Goal: Task Accomplishment & Management: Manage account settings

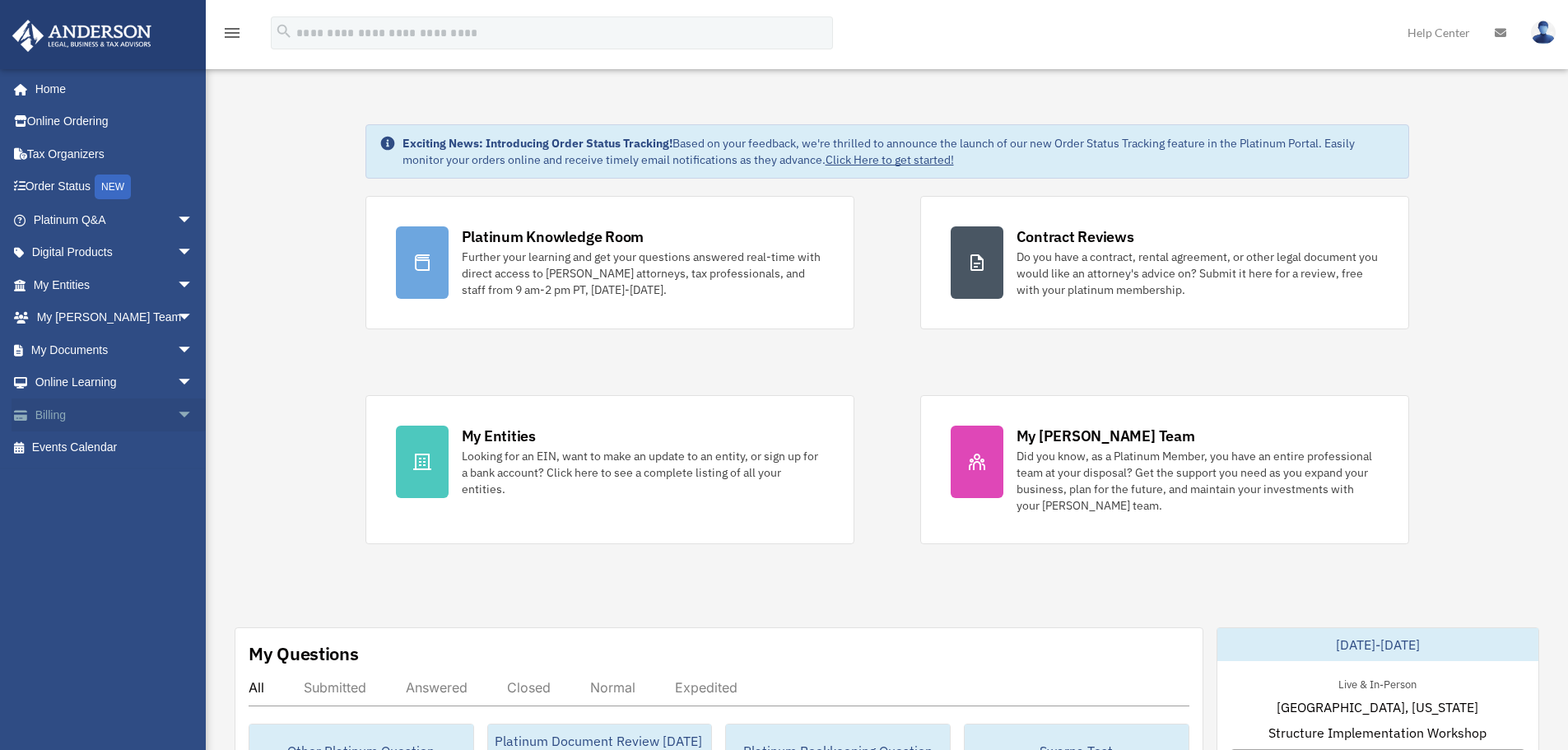
click at [177, 415] on span "arrow_drop_down" at bounding box center [193, 416] width 33 height 34
click at [133, 518] on link "Manage Payments" at bounding box center [120, 513] width 195 height 33
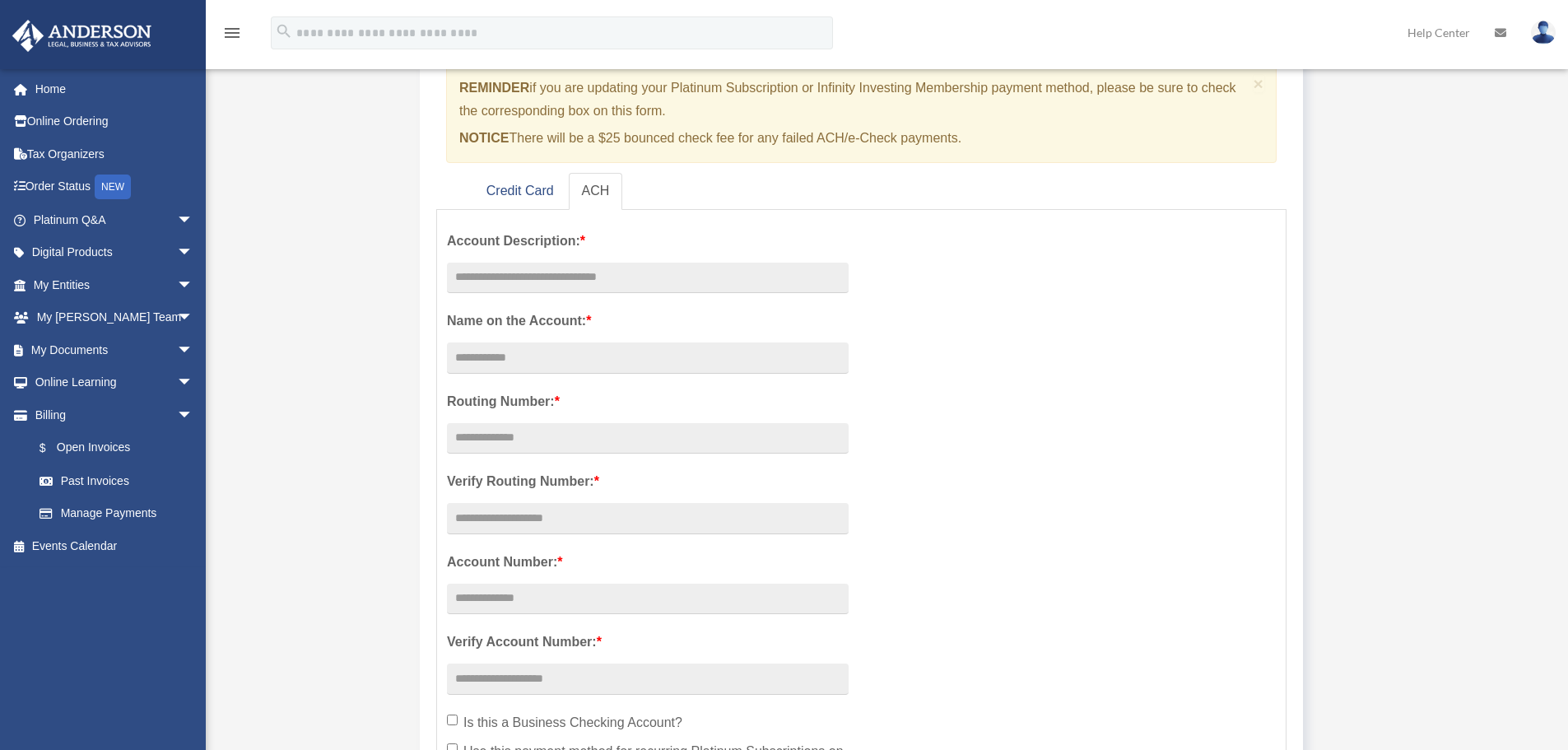
scroll to position [165, 0]
click at [533, 198] on link "Credit Card" at bounding box center [520, 190] width 94 height 37
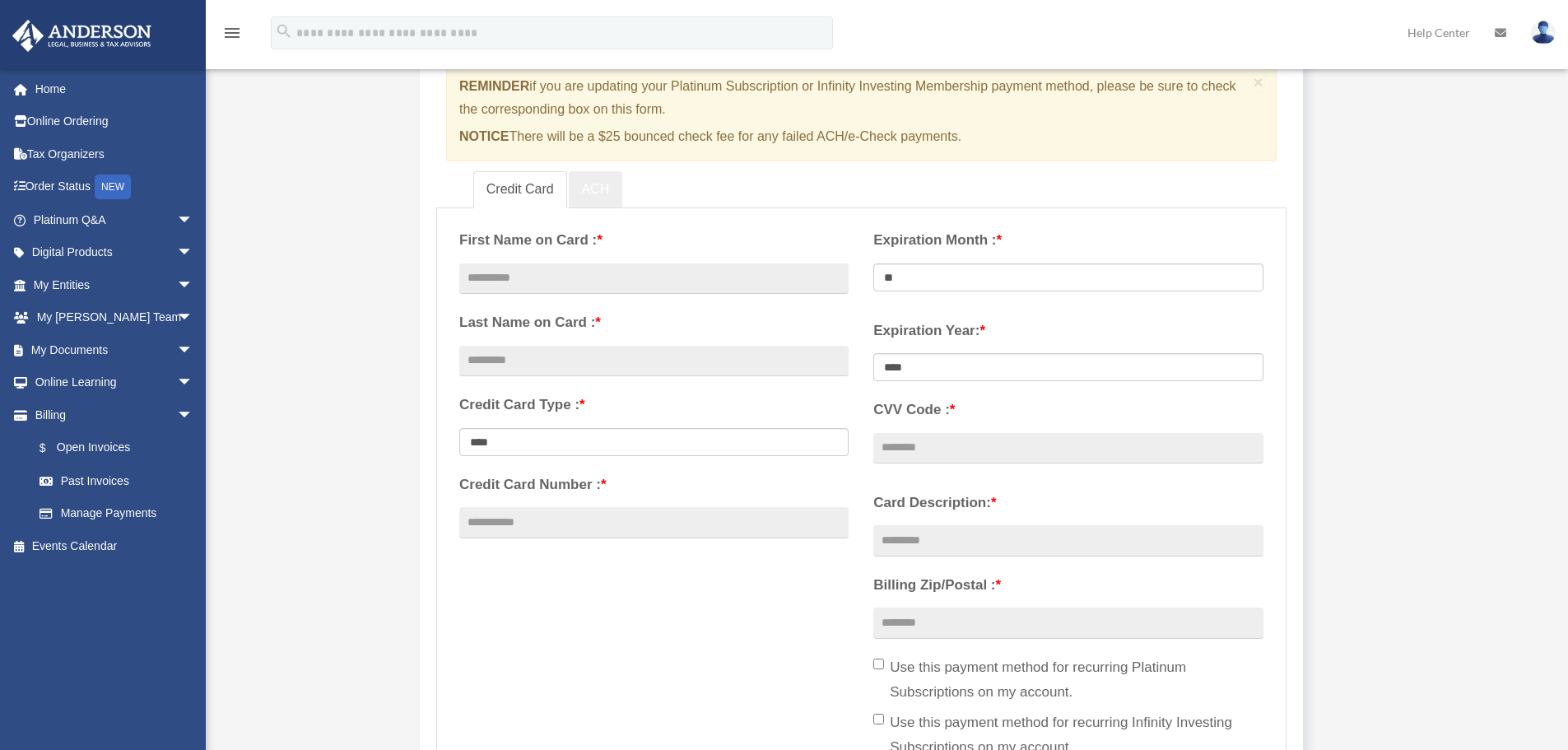
click at [596, 192] on link "ACH" at bounding box center [596, 190] width 54 height 37
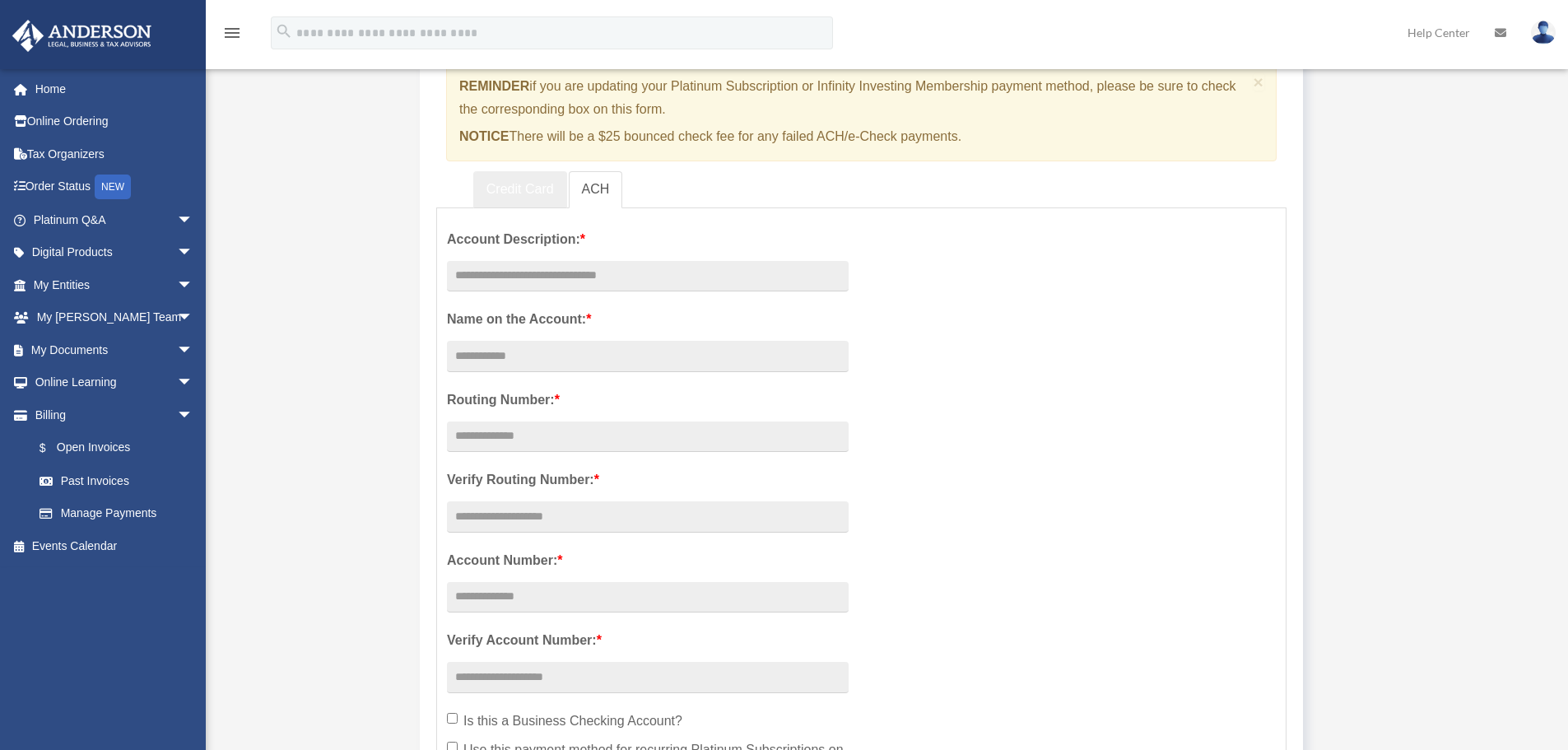
click at [529, 194] on link "Credit Card" at bounding box center [520, 190] width 94 height 37
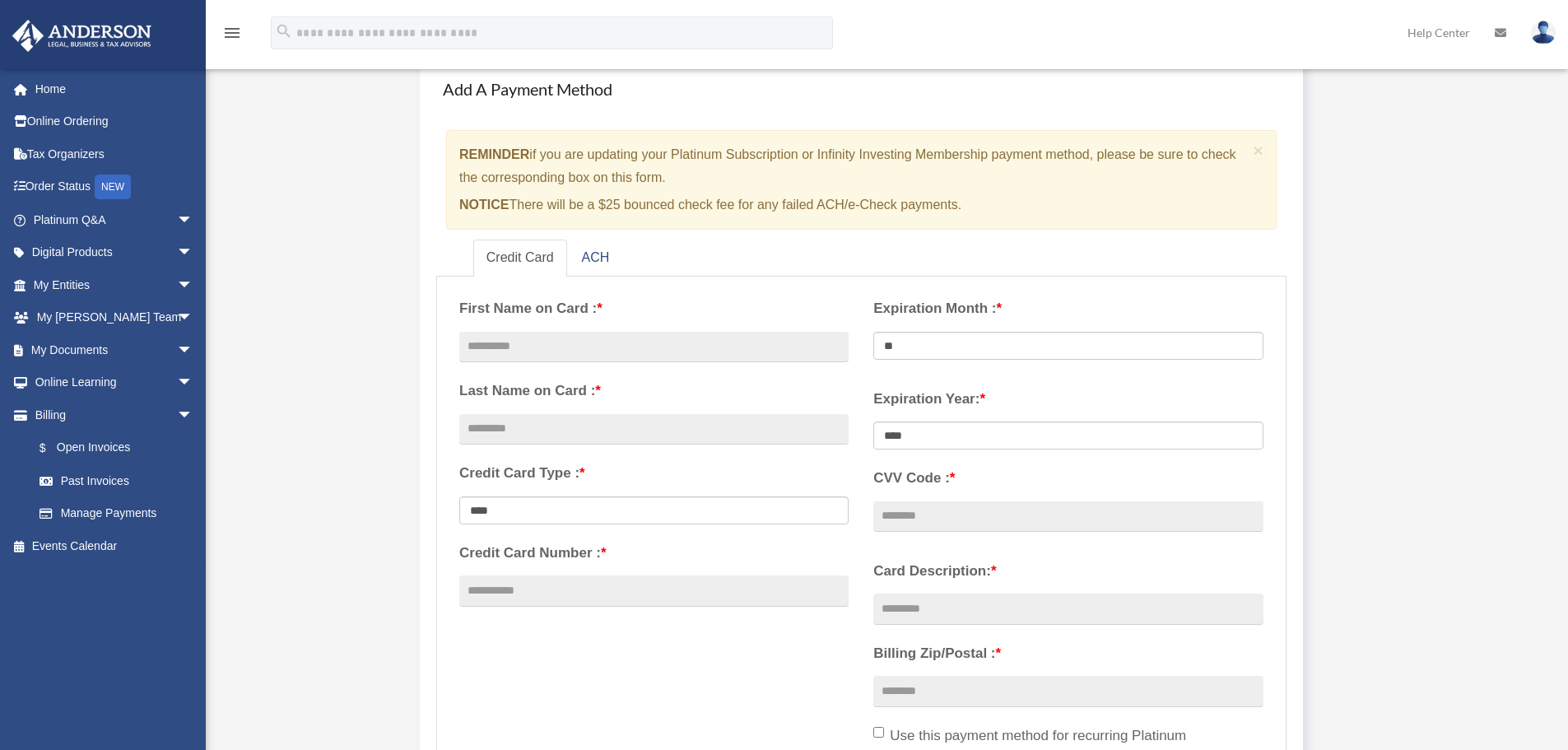
scroll to position [0, 0]
